Goal: Task Accomplishment & Management: Manage account settings

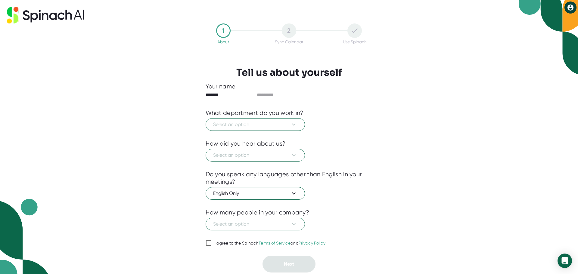
type input "*******"
type input "****"
click at [296, 124] on icon at bounding box center [293, 124] width 7 height 7
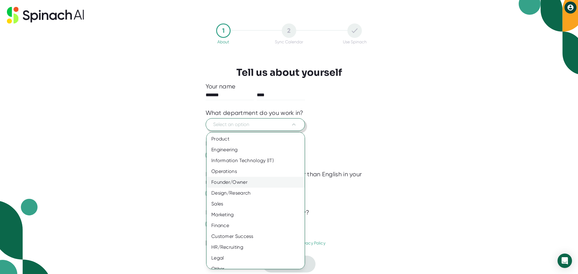
click at [239, 185] on div "Founder/Owner" at bounding box center [258, 182] width 103 height 11
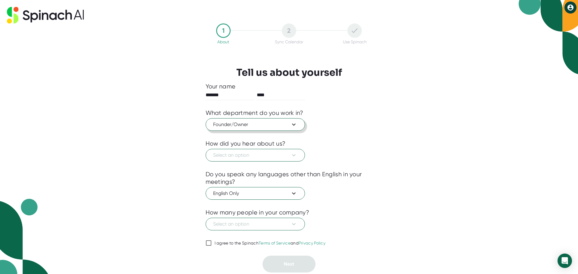
click at [220, 149] on div "Select an option" at bounding box center [289, 155] width 167 height 14
click at [220, 154] on span "Select an option" at bounding box center [255, 155] width 84 height 7
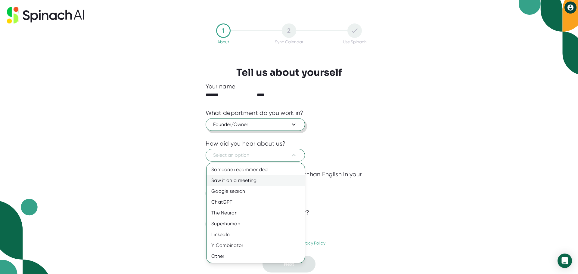
click at [238, 186] on div "Saw it on a meeting" at bounding box center [256, 180] width 98 height 11
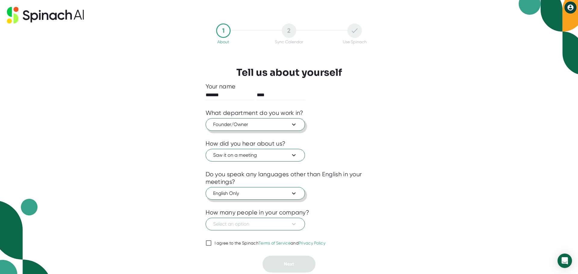
click at [224, 191] on span "English Only" at bounding box center [255, 193] width 84 height 7
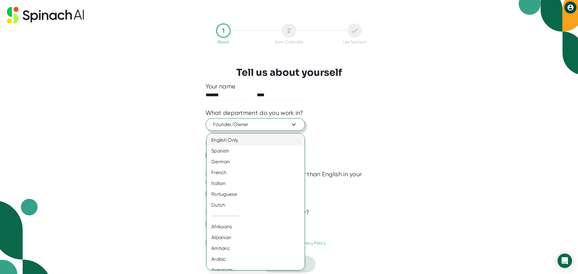
click at [234, 136] on div "English Only" at bounding box center [258, 140] width 103 height 11
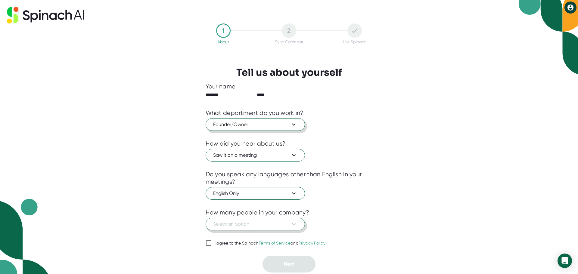
click at [232, 222] on span "Select an option" at bounding box center [255, 224] width 84 height 7
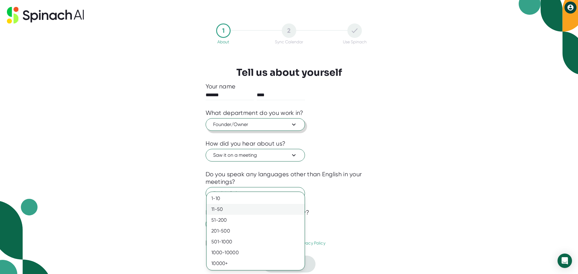
click at [223, 208] on div "11-50" at bounding box center [256, 209] width 98 height 11
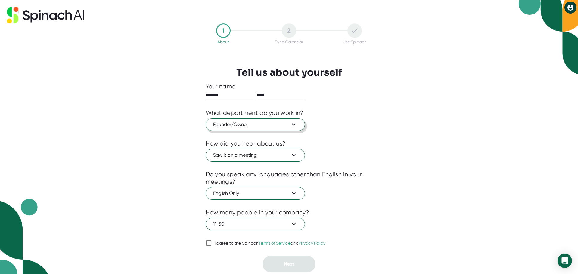
click at [207, 242] on input "I agree to the Spinach Terms of Service and Privacy Policy" at bounding box center [209, 243] width 6 height 7
checkbox input "true"
click at [300, 262] on button "Next" at bounding box center [289, 264] width 53 height 17
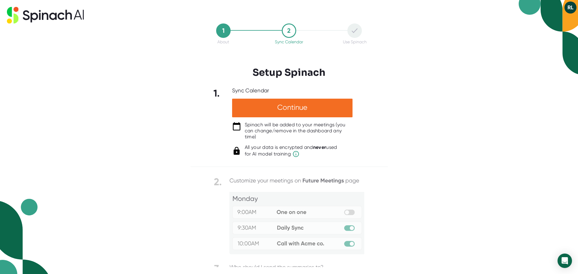
click at [467, 136] on div "1 About 2 Sync Calendar Use Spinach Setup Spinach 1. Sync Calendar Continue Spi…" at bounding box center [289, 137] width 578 height 274
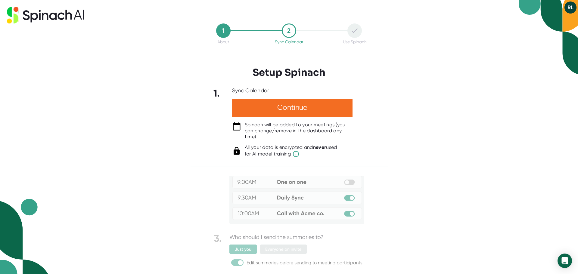
scroll to position [31, 0]
